Goal: Obtain resource: Download file/media

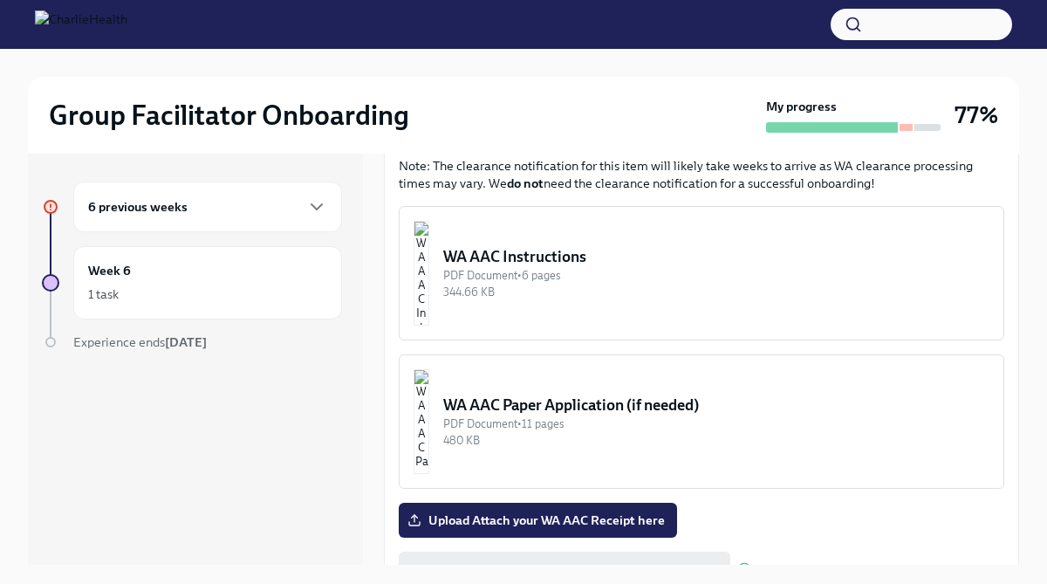
scroll to position [1413, 0]
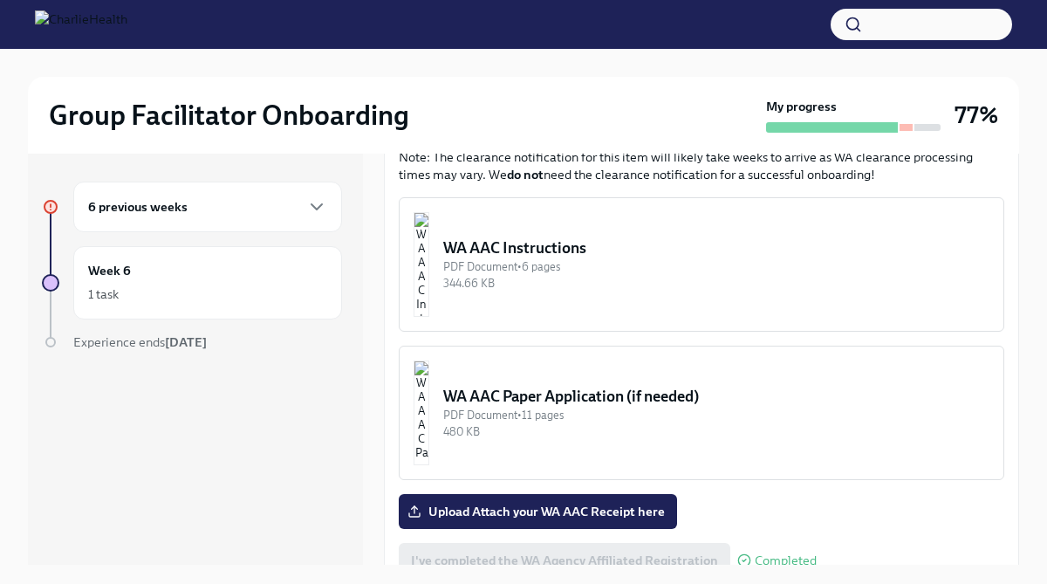
click at [610, 386] on div "WA AAC Paper Application (if needed)" at bounding box center [716, 396] width 546 height 21
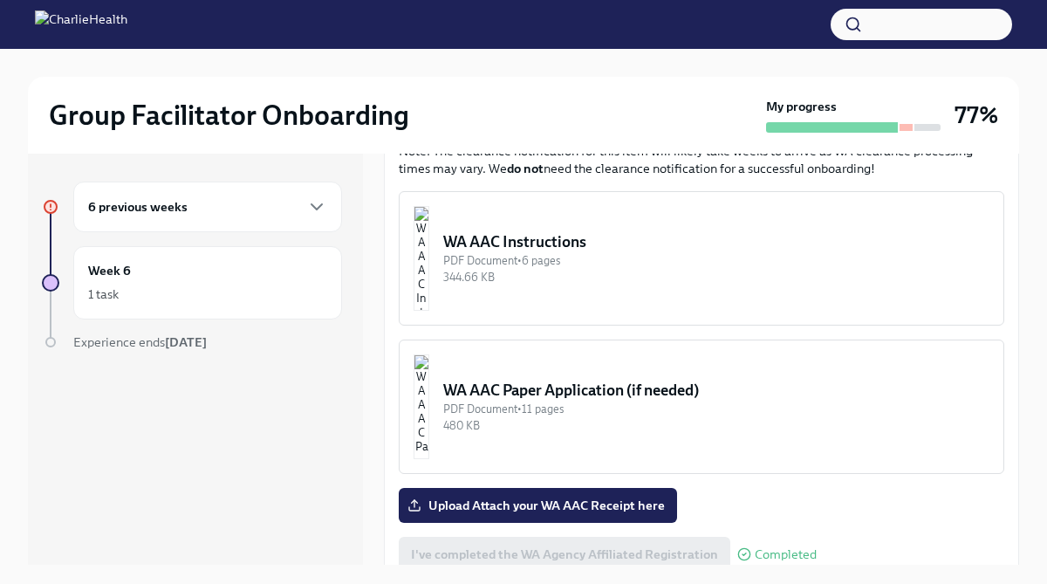
scroll to position [1437, 0]
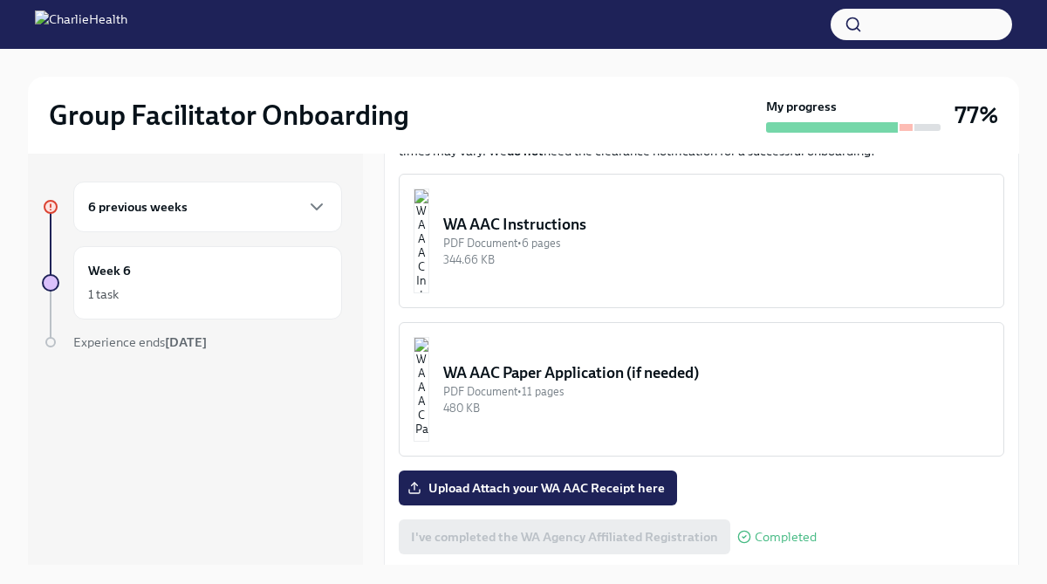
click at [429, 337] on img "button" at bounding box center [422, 389] width 16 height 105
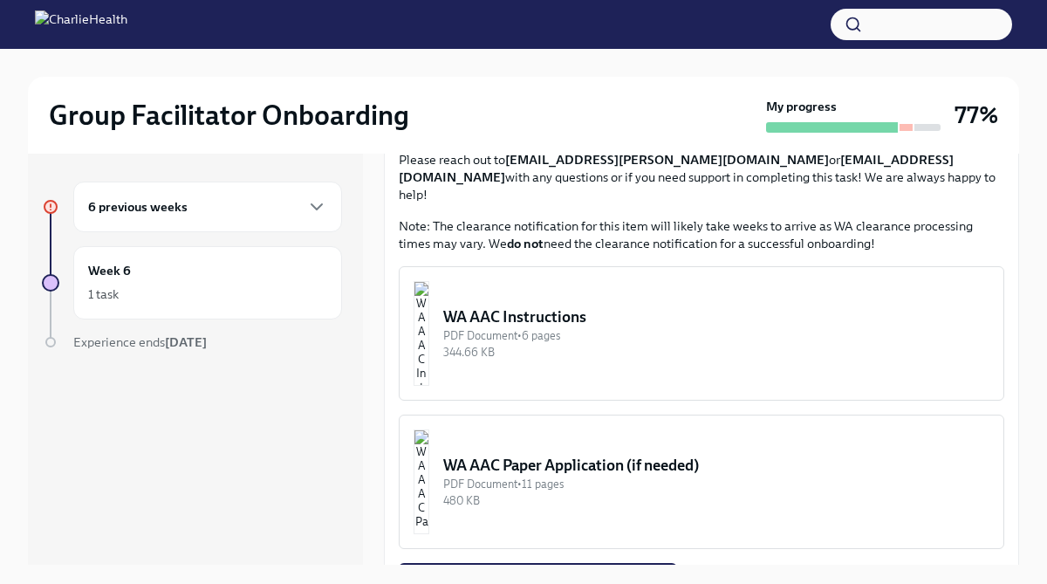
scroll to position [1329, 0]
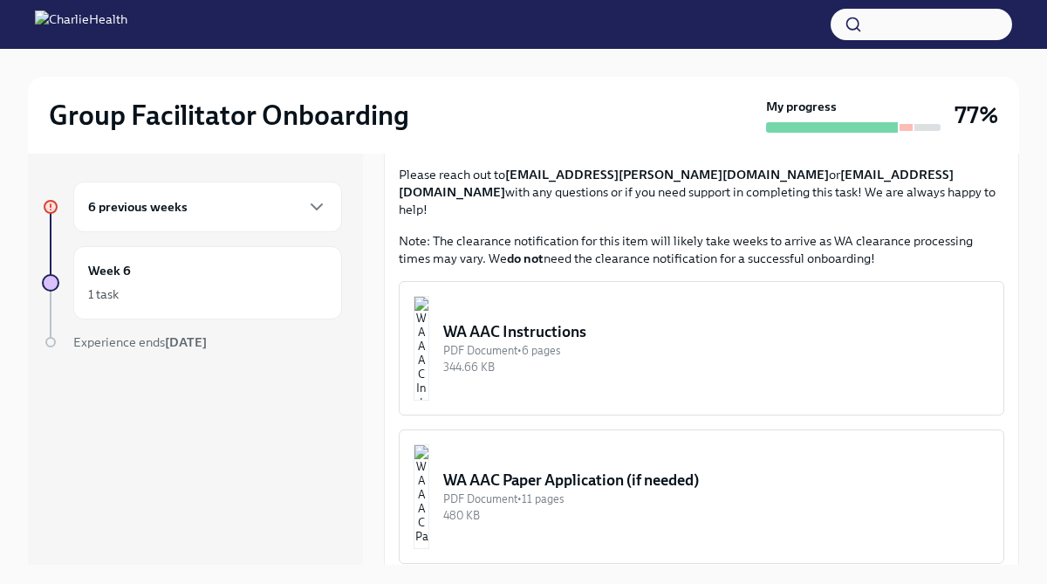
click at [646, 507] on div "480 KB" at bounding box center [716, 515] width 546 height 17
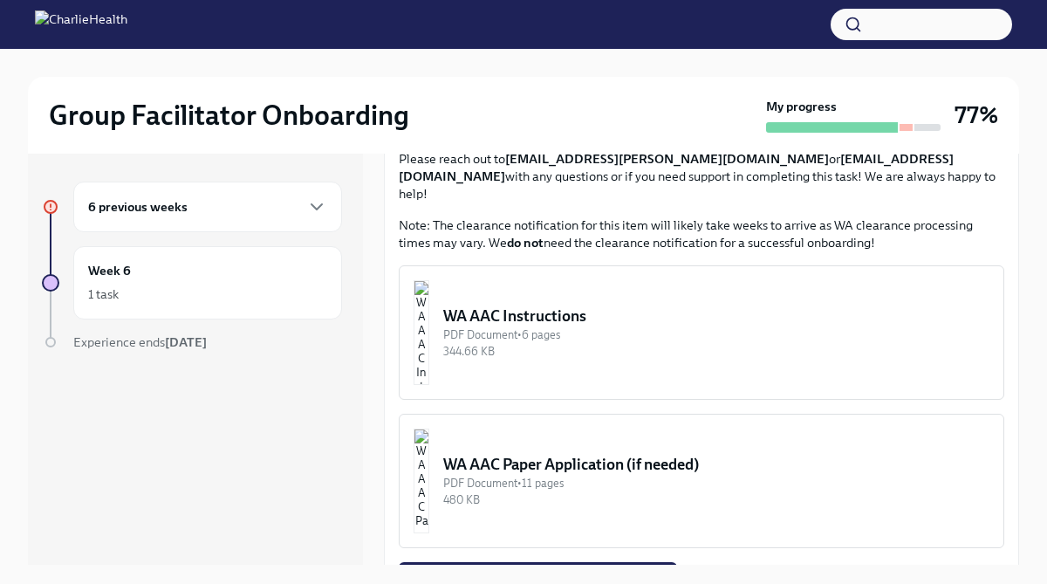
scroll to position [1347, 0]
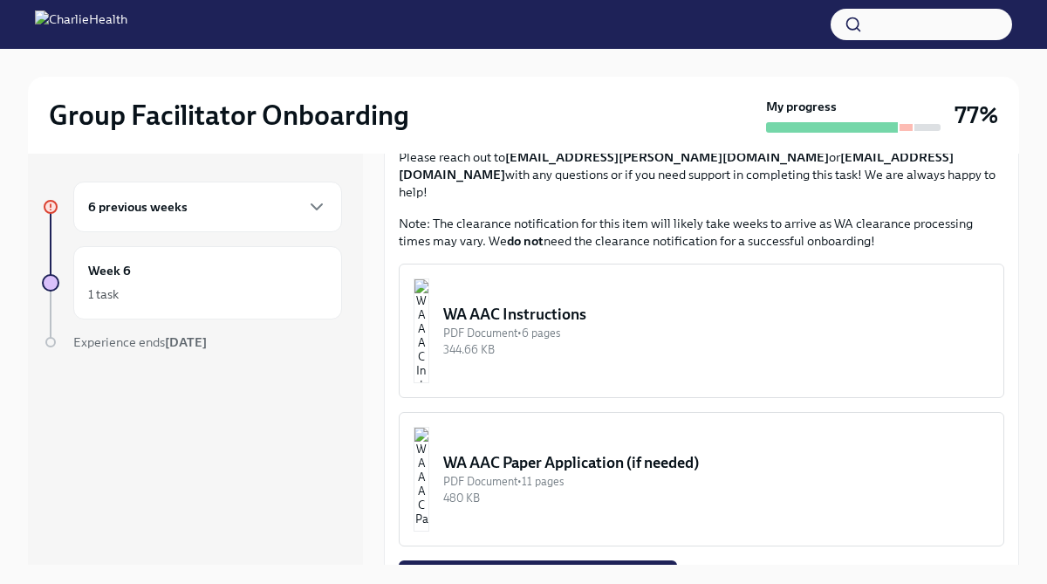
click at [628, 452] on div "WA AAC Paper Application (if needed)" at bounding box center [716, 462] width 546 height 21
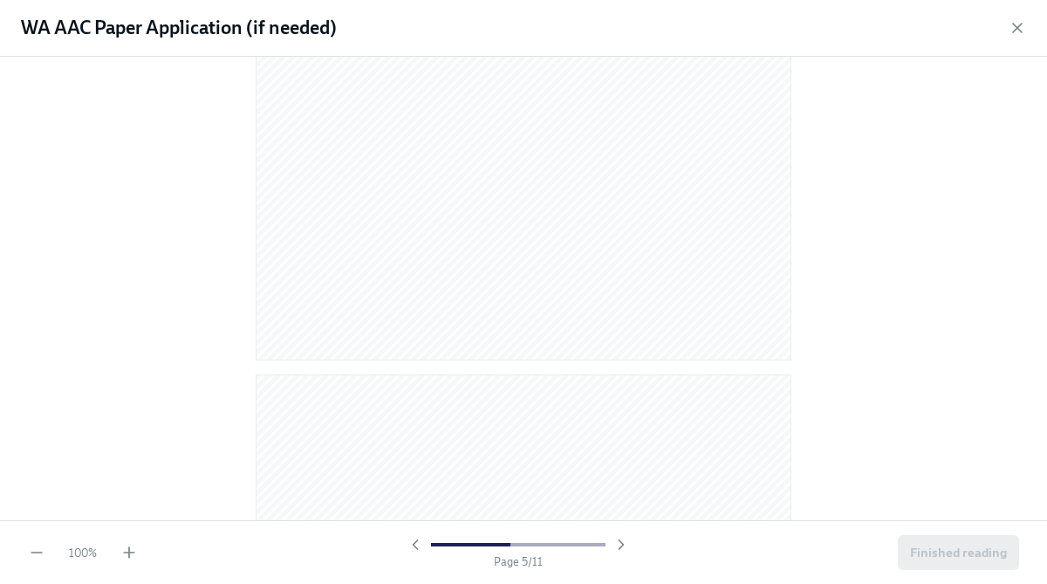
scroll to position [3257, 0]
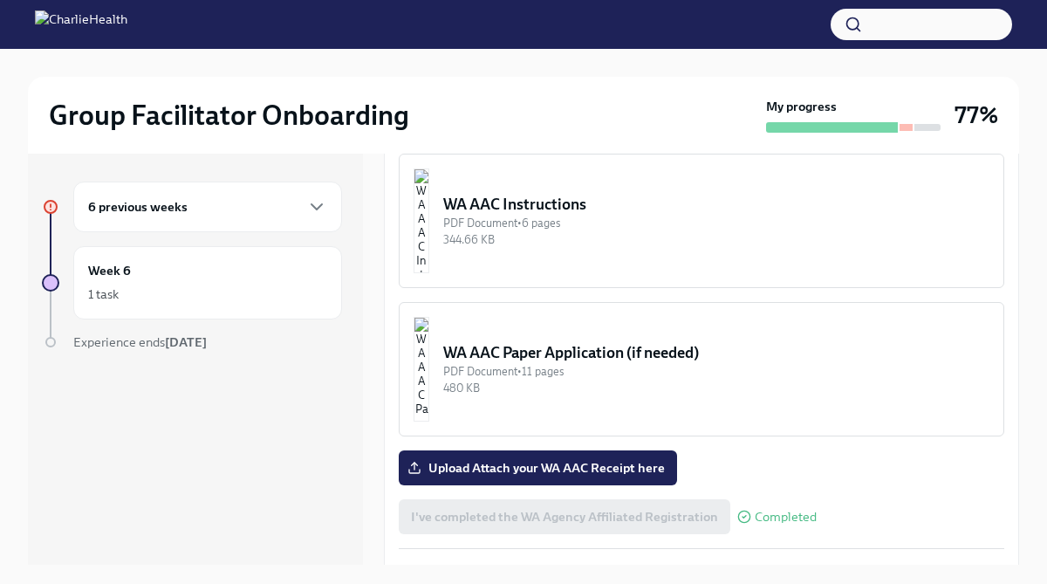
scroll to position [1458, 0]
click at [600, 362] on div "PDF Document • 11 pages" at bounding box center [716, 370] width 546 height 17
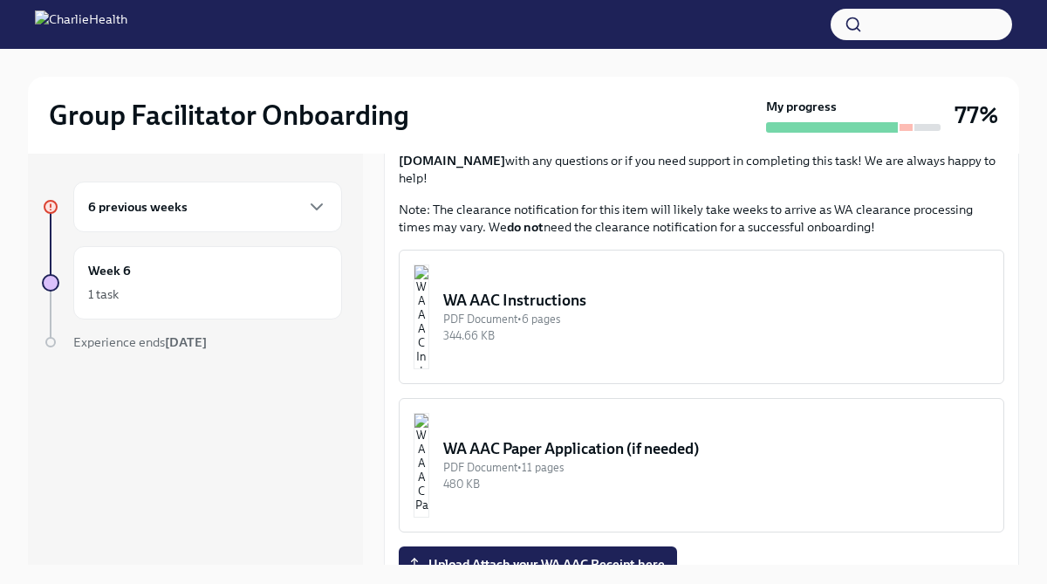
scroll to position [1364, 0]
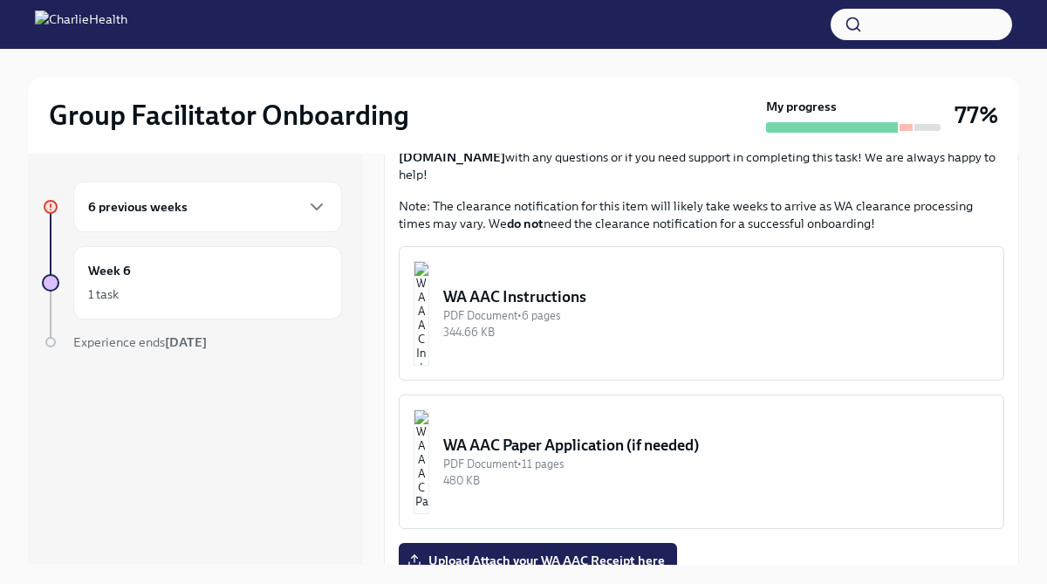
click at [649, 434] on div "WA AAC Paper Application (if needed)" at bounding box center [716, 444] width 546 height 21
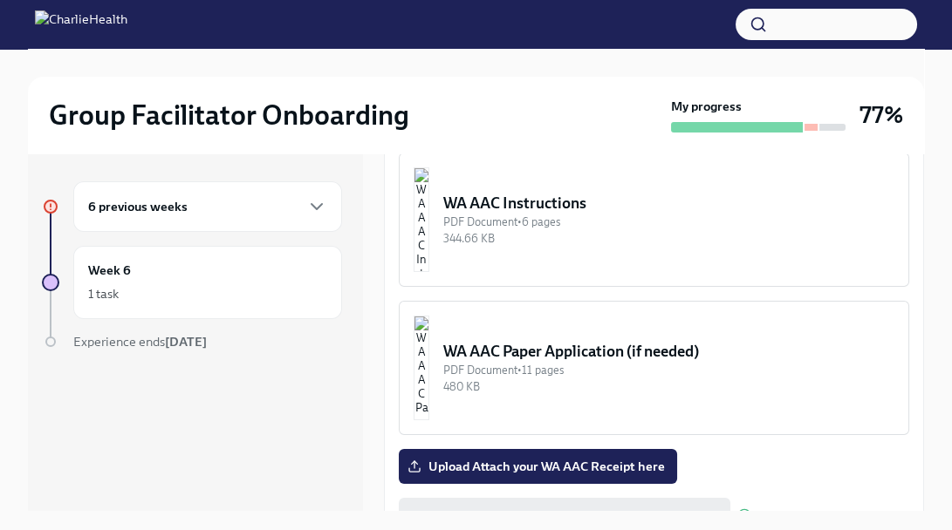
scroll to position [1470, 0]
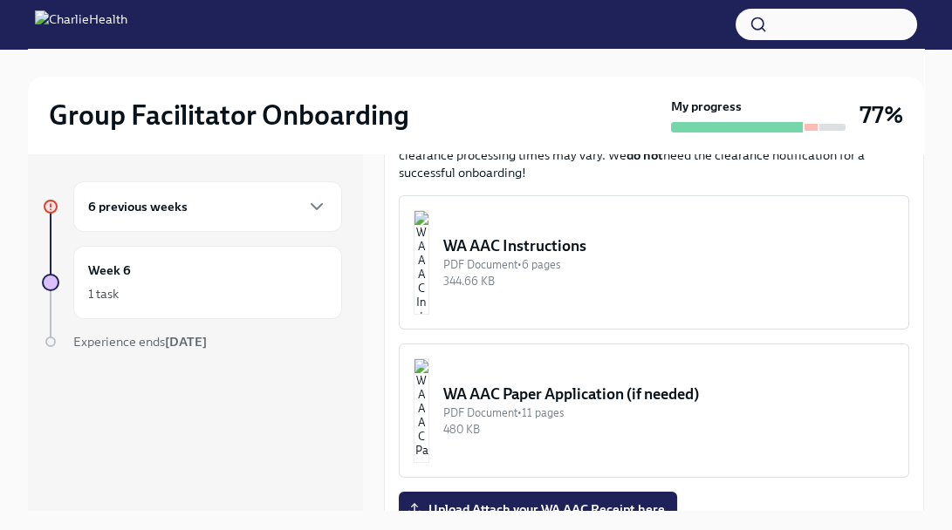
click at [620, 384] on div "WA AAC Paper Application (if needed)" at bounding box center [668, 394] width 451 height 21
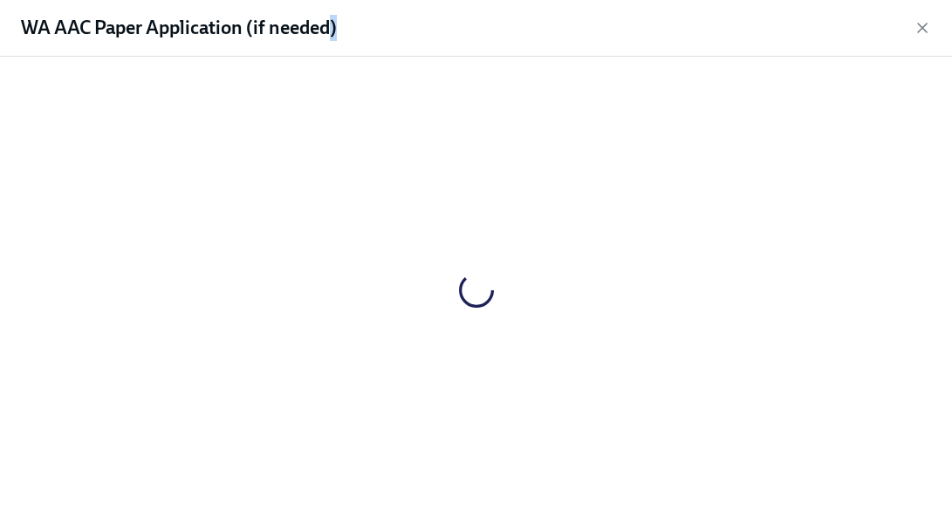
click at [620, 383] on div at bounding box center [476, 290] width 896 height 439
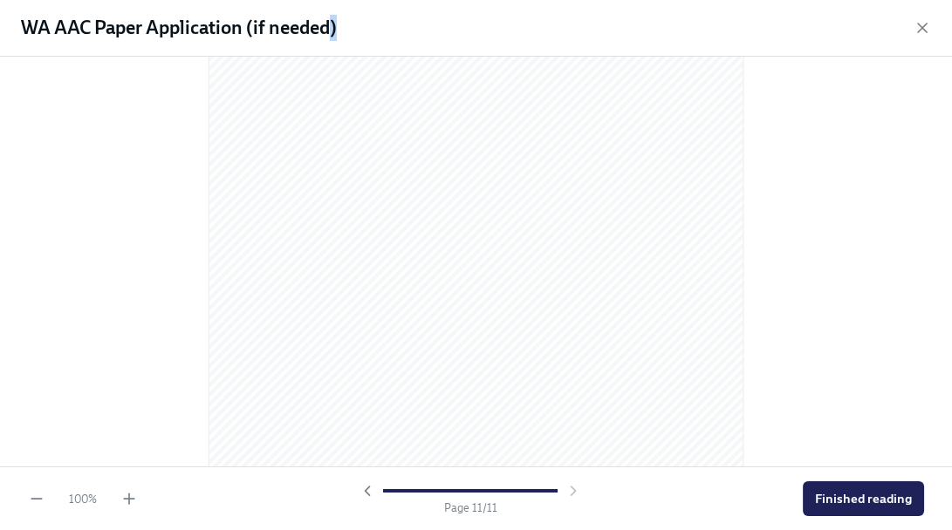
scroll to position [7374, 0]
click at [885, 499] on span "Finished reading" at bounding box center [863, 498] width 97 height 17
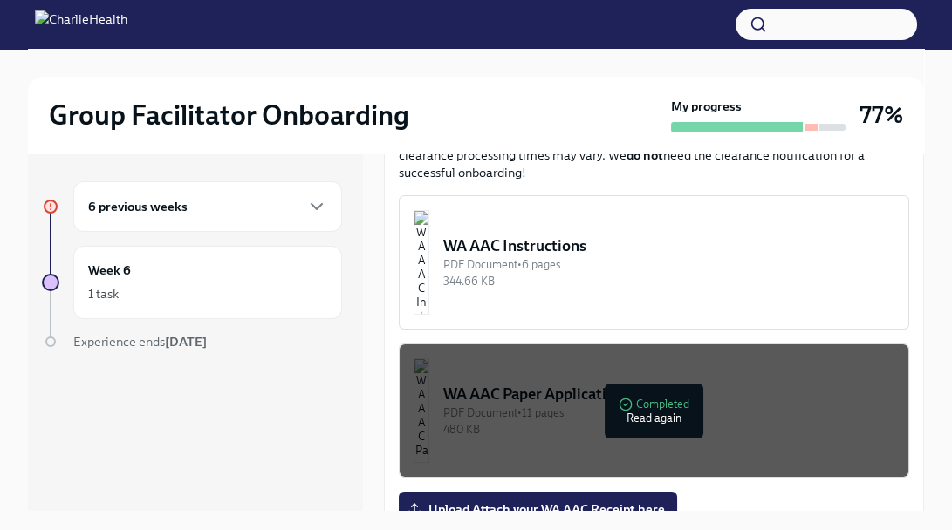
click at [232, 428] on div "6 previous weeks Week 6 1 task Experience ends Sep 16th" at bounding box center [195, 333] width 335 height 358
click at [655, 405] on div "PDF Document • 11 pages" at bounding box center [668, 413] width 451 height 17
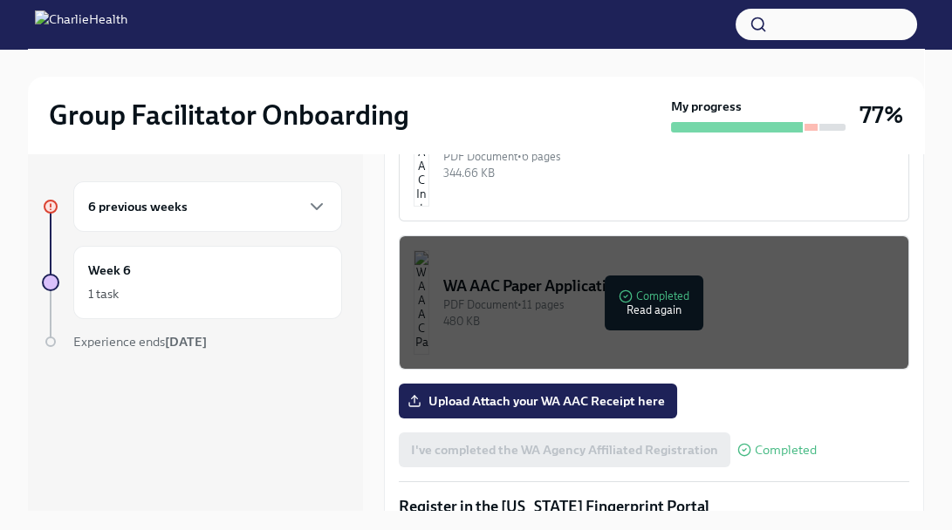
scroll to position [1579, 0]
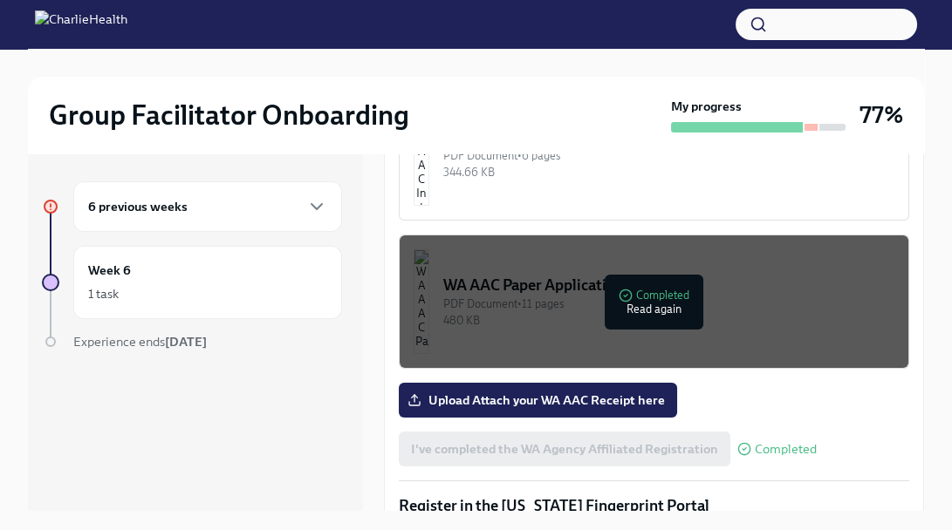
click at [670, 296] on div "PDF Document • 11 pages" at bounding box center [668, 304] width 451 height 17
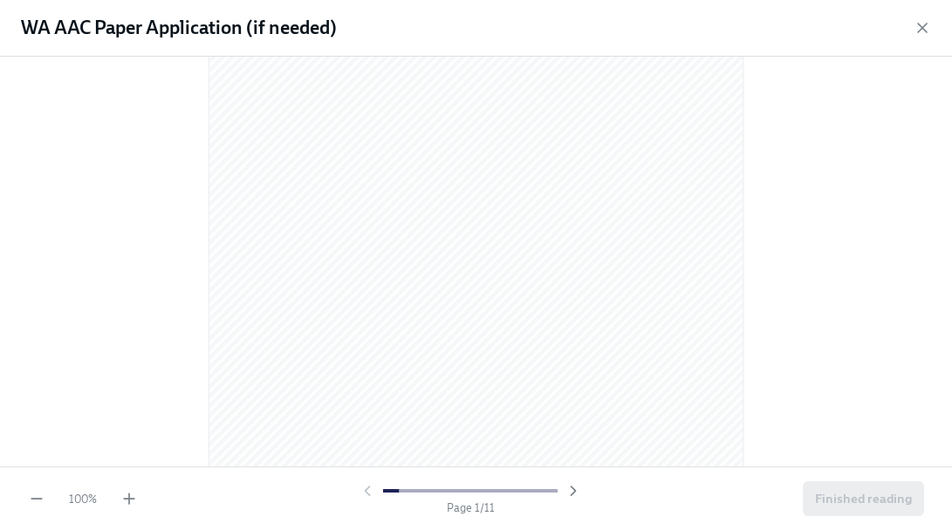
scroll to position [185, 0]
click at [919, 28] on icon "button" at bounding box center [921, 27] width 17 height 17
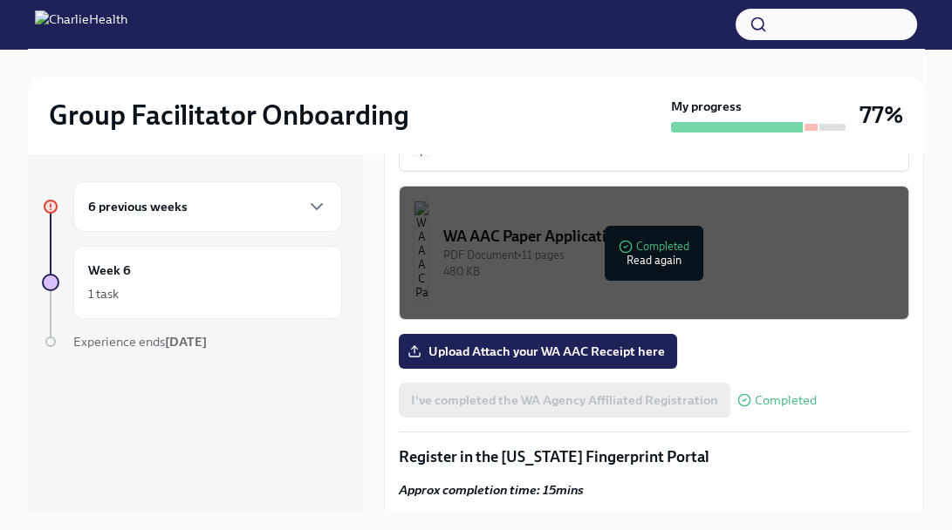
scroll to position [1653, 0]
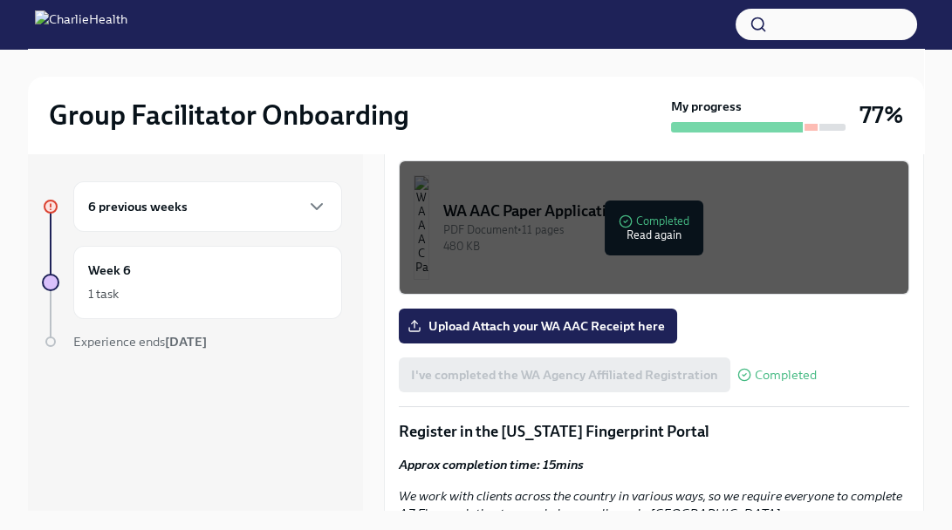
click at [656, 222] on div "PDF Document • 11 pages" at bounding box center [668, 230] width 451 height 17
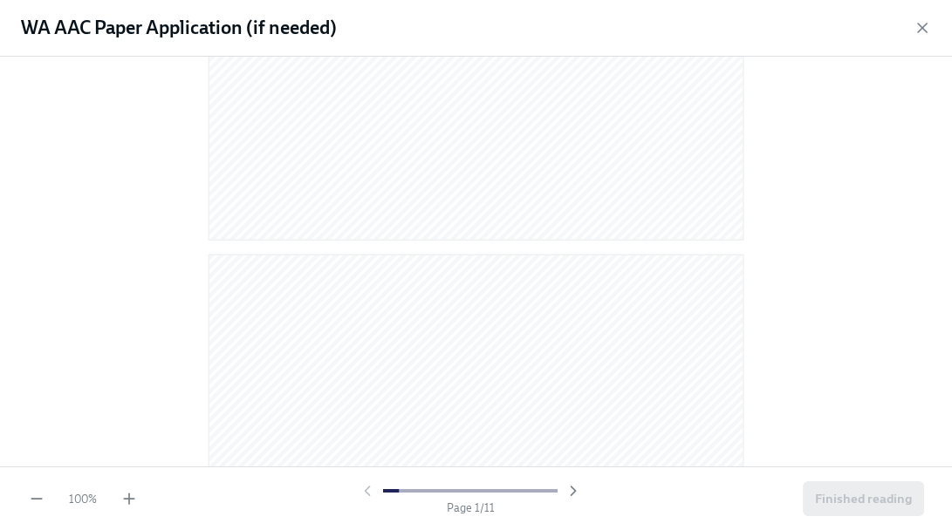
scroll to position [542, 0]
